Goal: Transaction & Acquisition: Purchase product/service

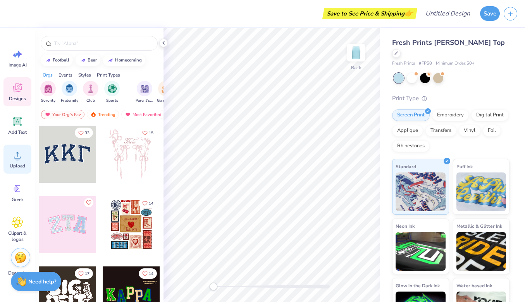
click at [22, 161] on div "Upload" at bounding box center [17, 159] width 28 height 29
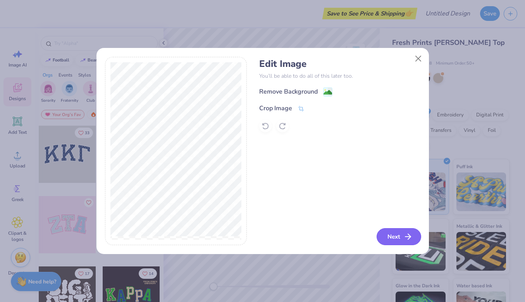
click at [395, 237] on button "Next" at bounding box center [398, 236] width 45 height 17
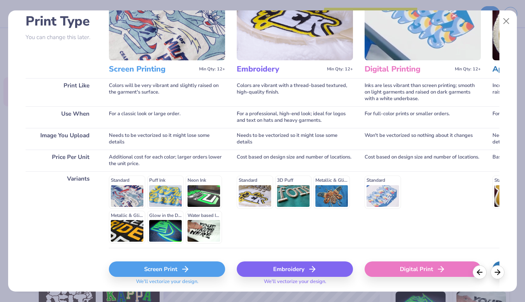
scroll to position [84, 0]
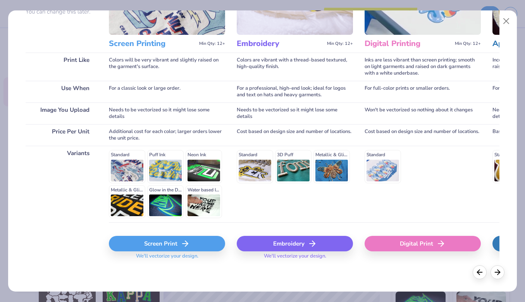
click at [160, 240] on div "Screen Print" at bounding box center [167, 243] width 116 height 15
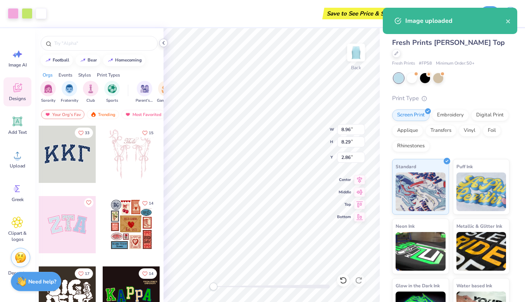
click at [160, 43] on div at bounding box center [163, 43] width 9 height 9
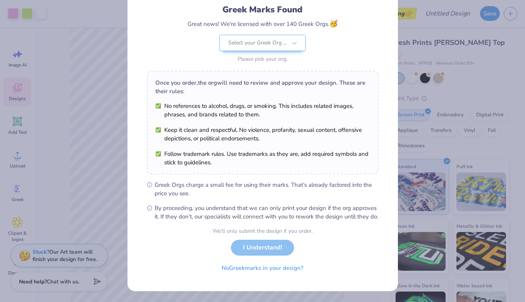
scroll to position [60, 0]
click at [271, 270] on button "No Greek marks in your design?" at bounding box center [262, 267] width 95 height 16
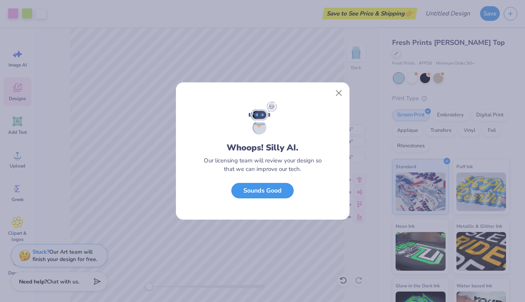
click at [258, 194] on button "Sounds Good" at bounding box center [262, 191] width 62 height 16
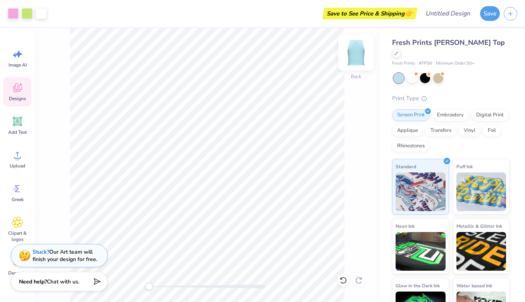
click at [358, 57] on img at bounding box center [355, 52] width 31 height 31
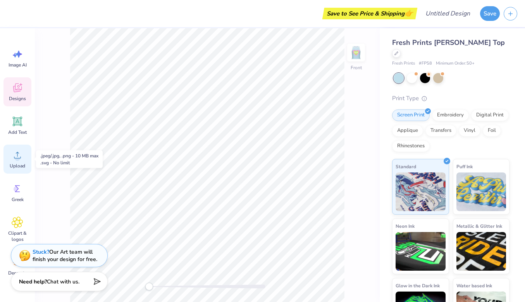
click at [14, 163] on span "Upload" at bounding box center [17, 166] width 15 height 6
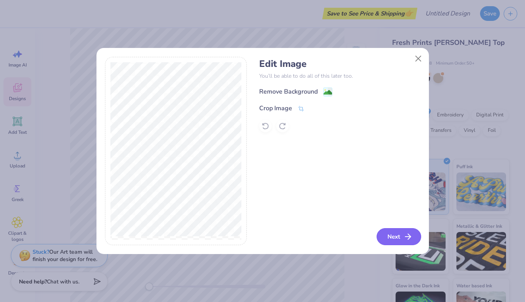
click at [399, 237] on button "Next" at bounding box center [398, 236] width 45 height 17
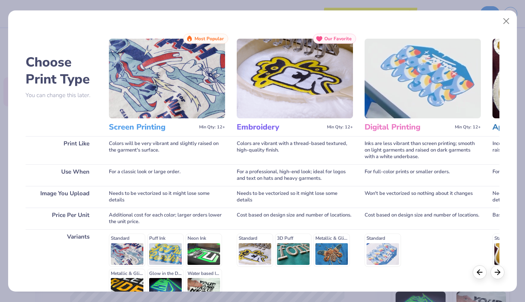
scroll to position [84, 0]
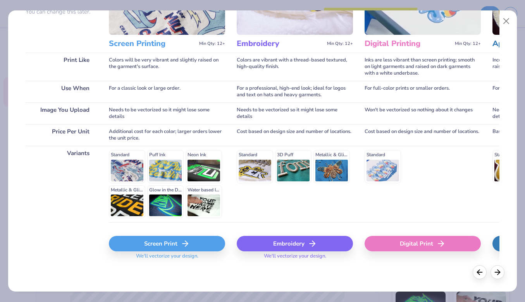
click at [148, 248] on div "Screen Print" at bounding box center [167, 243] width 116 height 15
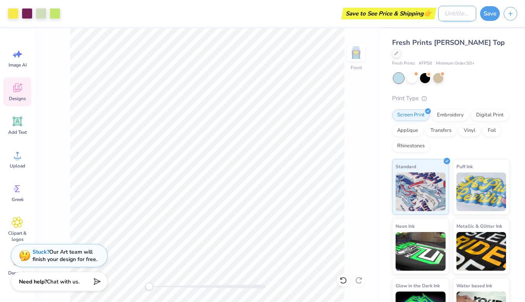
click at [458, 14] on input "Design Title" at bounding box center [457, 13] width 38 height 15
click at [458, 14] on input "FR + SC" at bounding box center [457, 13] width 38 height 15
type input "FR + TankSC"
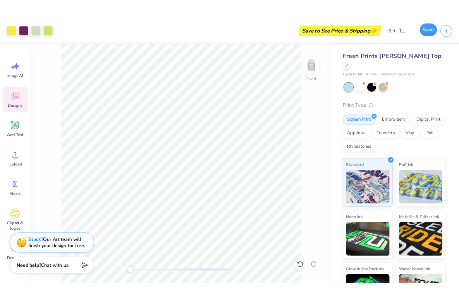
scroll to position [0, 0]
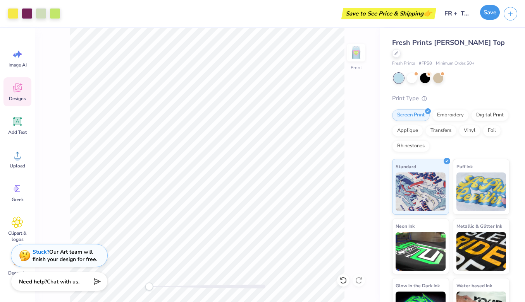
click at [488, 13] on button "Save" at bounding box center [490, 12] width 20 height 15
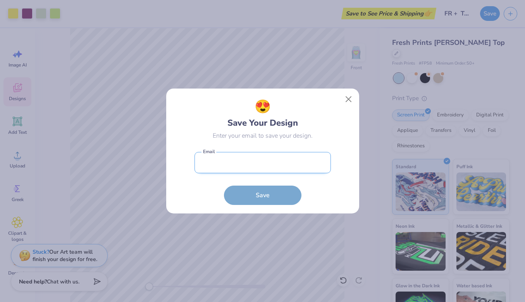
click at [261, 166] on input "email" at bounding box center [262, 162] width 136 height 21
type input "marina@meetbloom.marketing"
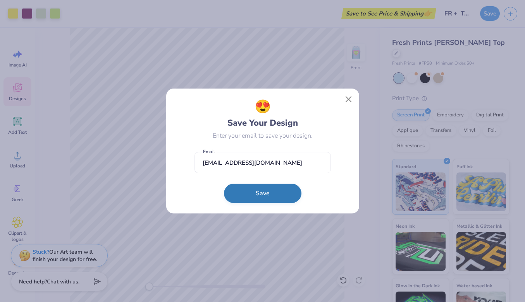
click at [267, 195] on button "Save" at bounding box center [262, 193] width 77 height 19
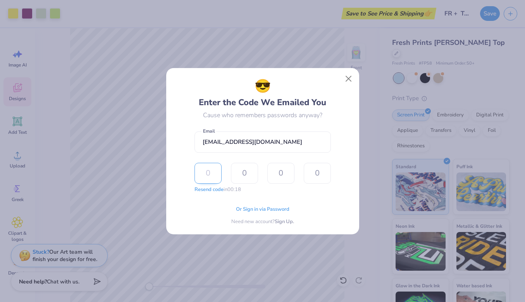
click at [209, 172] on input "text" at bounding box center [207, 173] width 27 height 21
paste input "4368"
type input "4"
type input "3"
type input "6"
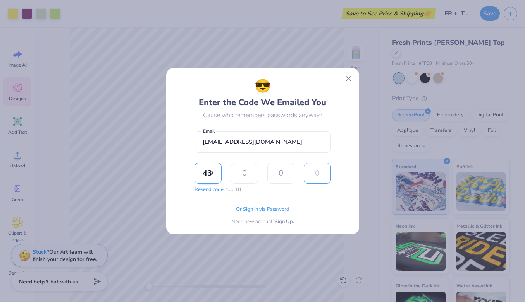
type input "8"
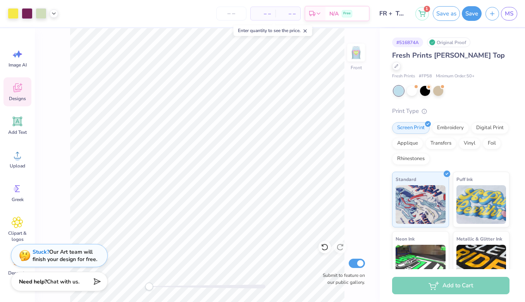
click at [252, 14] on div "– – Per Item" at bounding box center [263, 13] width 25 height 13
click at [263, 14] on span "– –" at bounding box center [262, 14] width 15 height 8
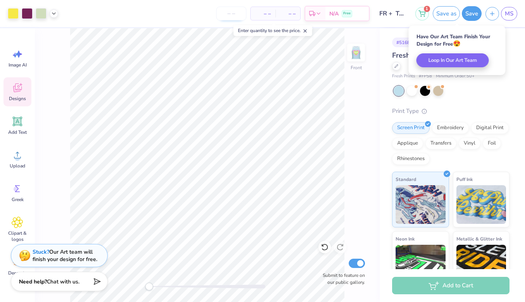
click at [222, 15] on input "number" at bounding box center [231, 14] width 30 height 14
type input "50"
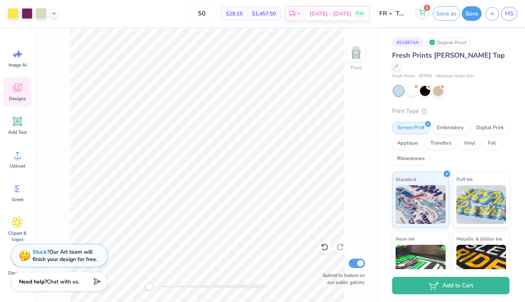
click at [419, 14] on icon at bounding box center [421, 12] width 7 height 6
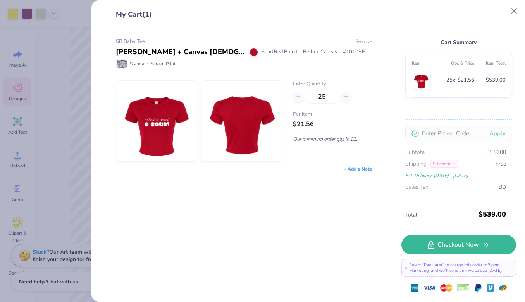
click at [361, 39] on button "Remove" at bounding box center [363, 41] width 17 height 7
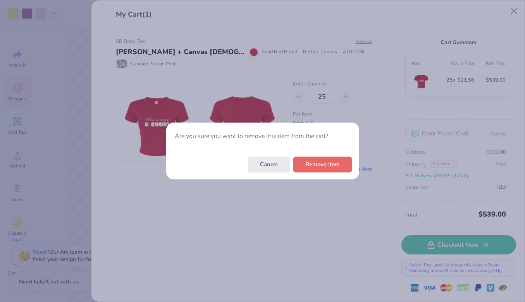
click at [319, 172] on div "Cancel Remove Item" at bounding box center [262, 164] width 193 height 30
click at [319, 167] on button "Remove Item" at bounding box center [322, 163] width 58 height 16
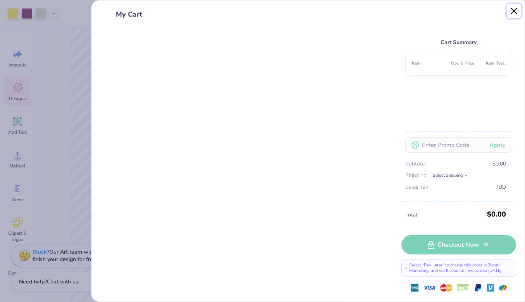
click at [510, 11] on button "Close" at bounding box center [514, 11] width 15 height 15
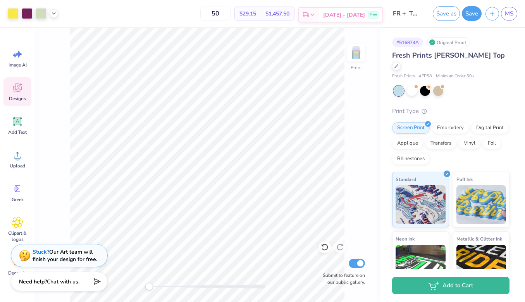
click at [368, 15] on div "Sep 19 - 22 Free" at bounding box center [350, 15] width 63 height 14
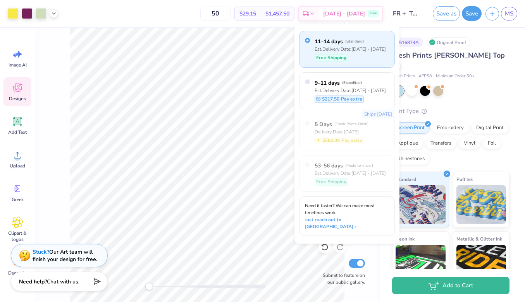
click at [370, 54] on div "Free Shipping" at bounding box center [349, 57] width 71 height 7
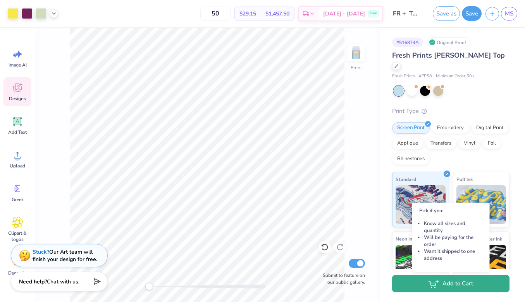
click at [424, 287] on button "Add to Cart" at bounding box center [450, 283] width 117 height 17
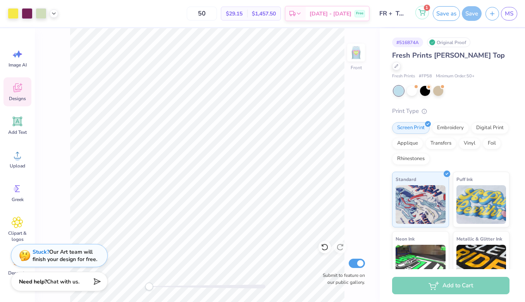
click at [427, 9] on span "1" at bounding box center [427, 8] width 6 height 6
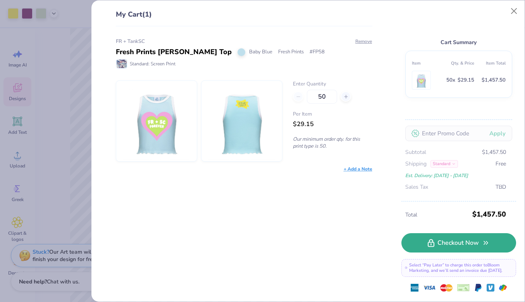
click at [468, 240] on link "Checkout Now" at bounding box center [458, 243] width 115 height 19
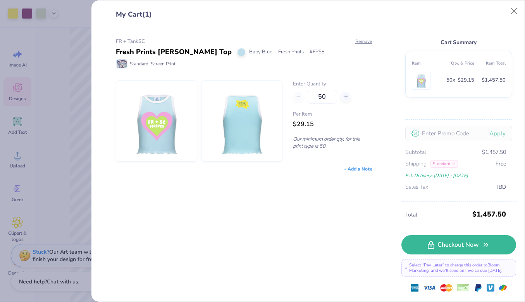
click at [149, 122] on img at bounding box center [156, 121] width 67 height 81
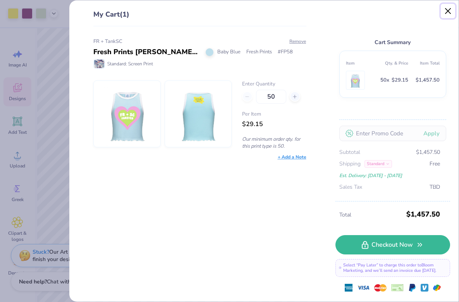
click at [448, 9] on button "Close" at bounding box center [448, 11] width 15 height 15
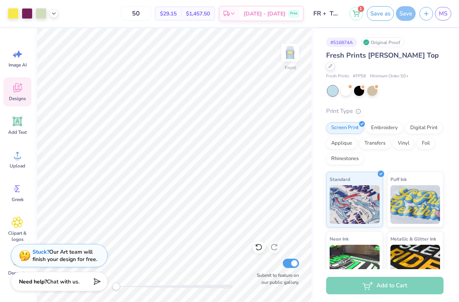
click at [342, 43] on div "# 516874A" at bounding box center [341, 43] width 31 height 10
